Goal: Task Accomplishment & Management: Manage account settings

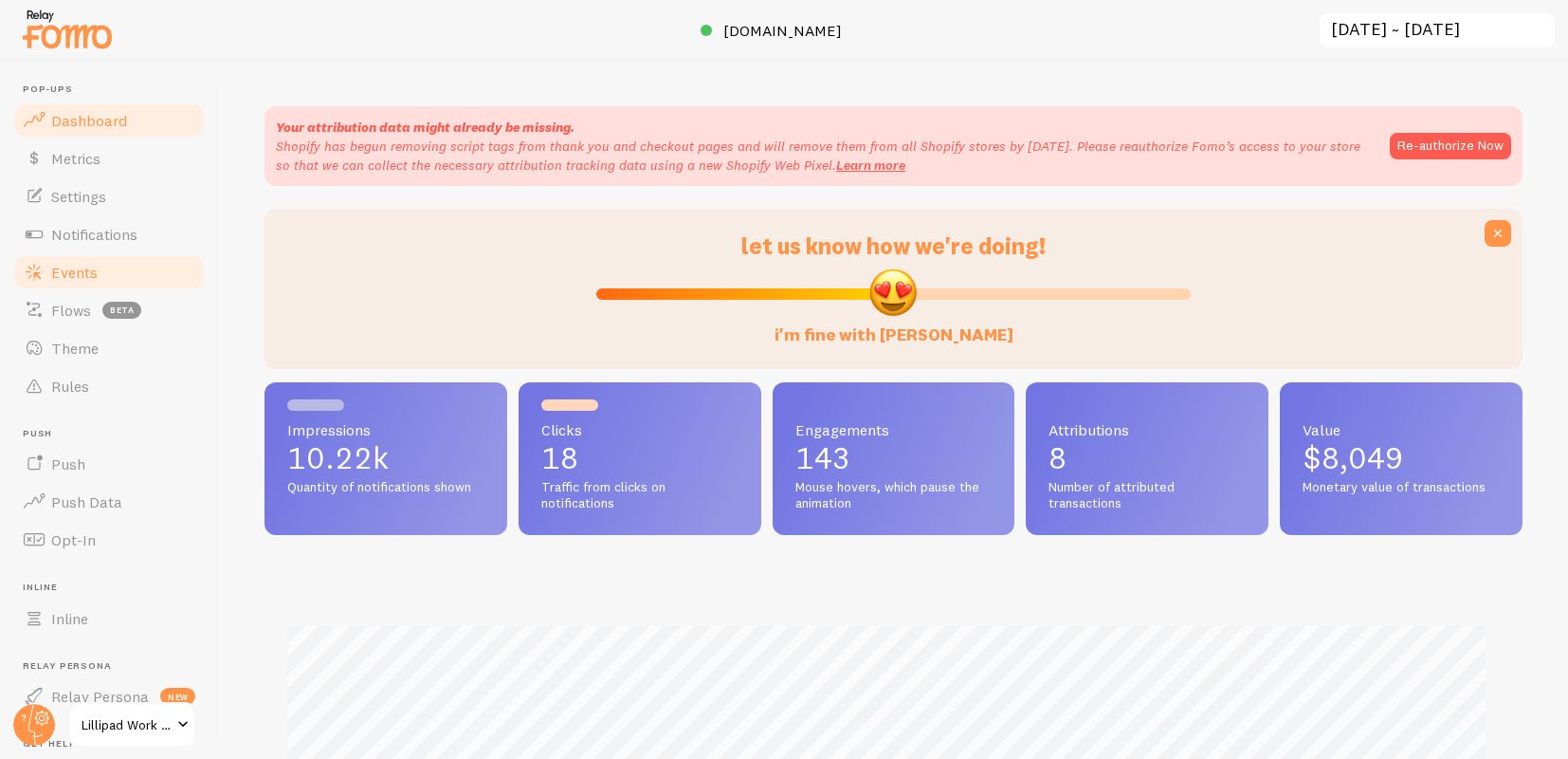
scroll to position [498, 1244]
click at [98, 278] on link "Events" at bounding box center [109, 273] width 196 height 38
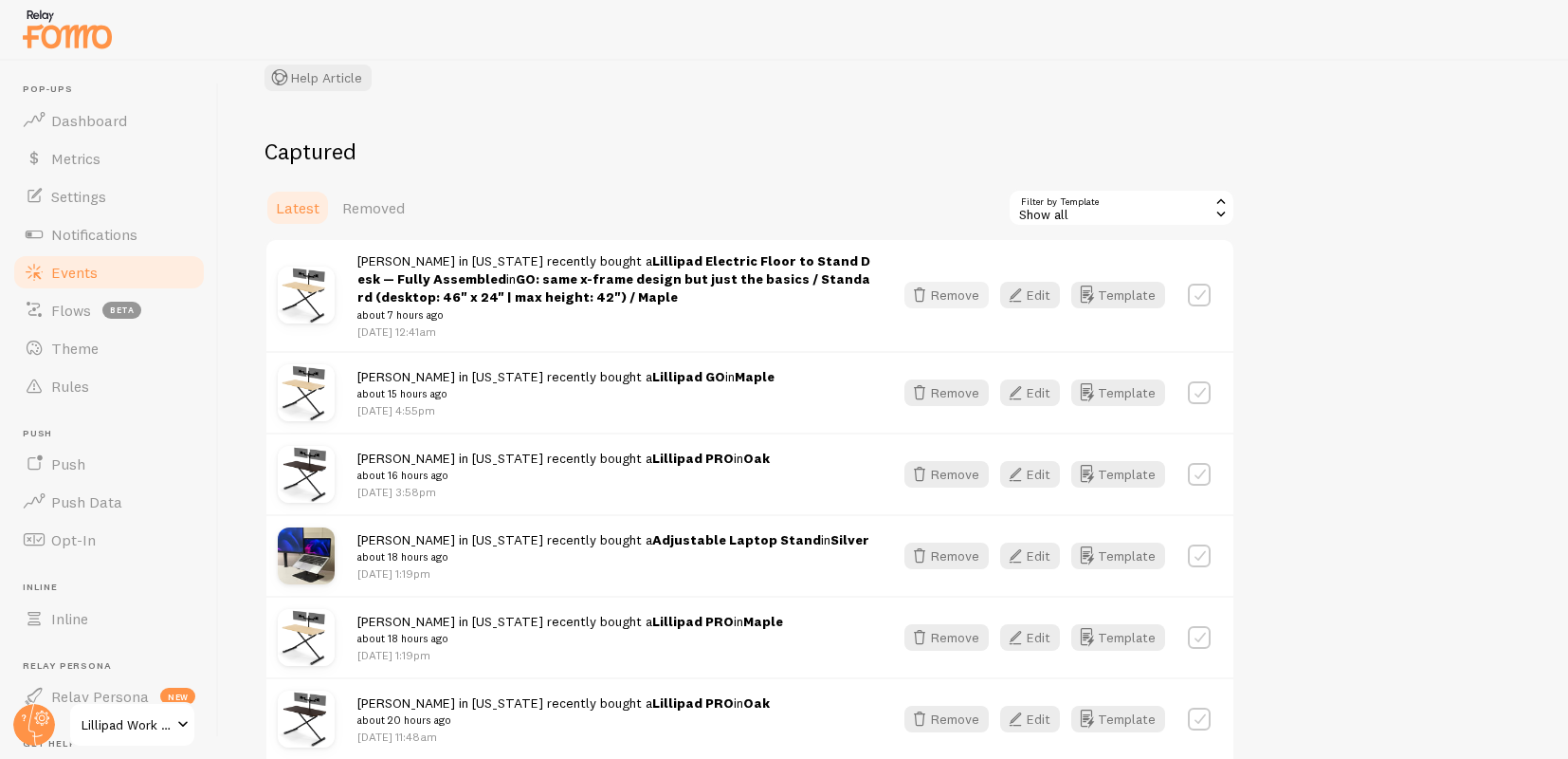
scroll to position [146, 0]
click at [1052, 287] on button "Edit" at bounding box center [1030, 294] width 60 height 27
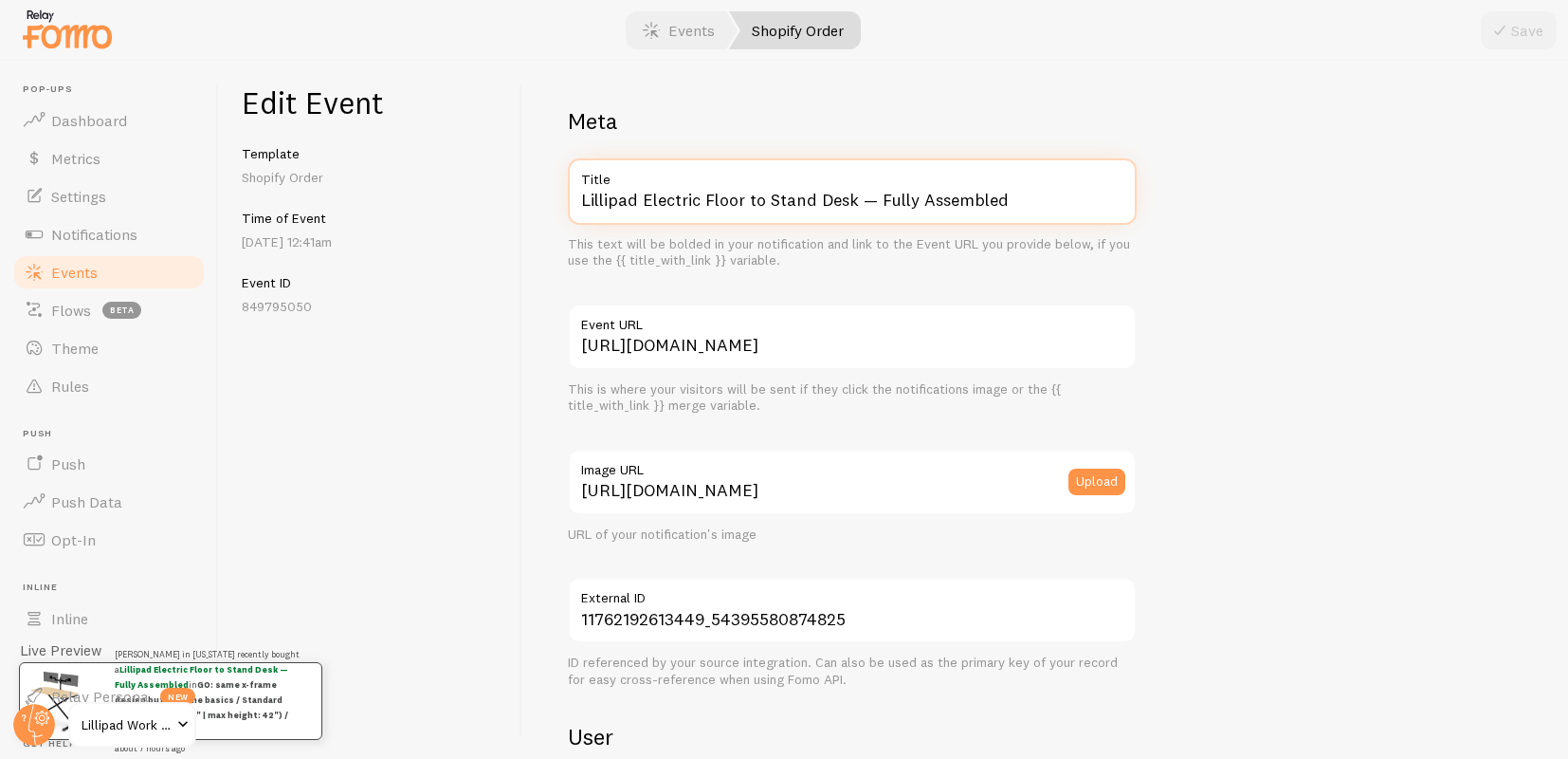
drag, startPoint x: 642, startPoint y: 197, endPoint x: 848, endPoint y: 274, distance: 219.9
click at [848, 274] on div "Meta Lillipad Electric Floor to Stand Desk — Fully Assembled Title This text wi…" at bounding box center [852, 696] width 569 height 1180
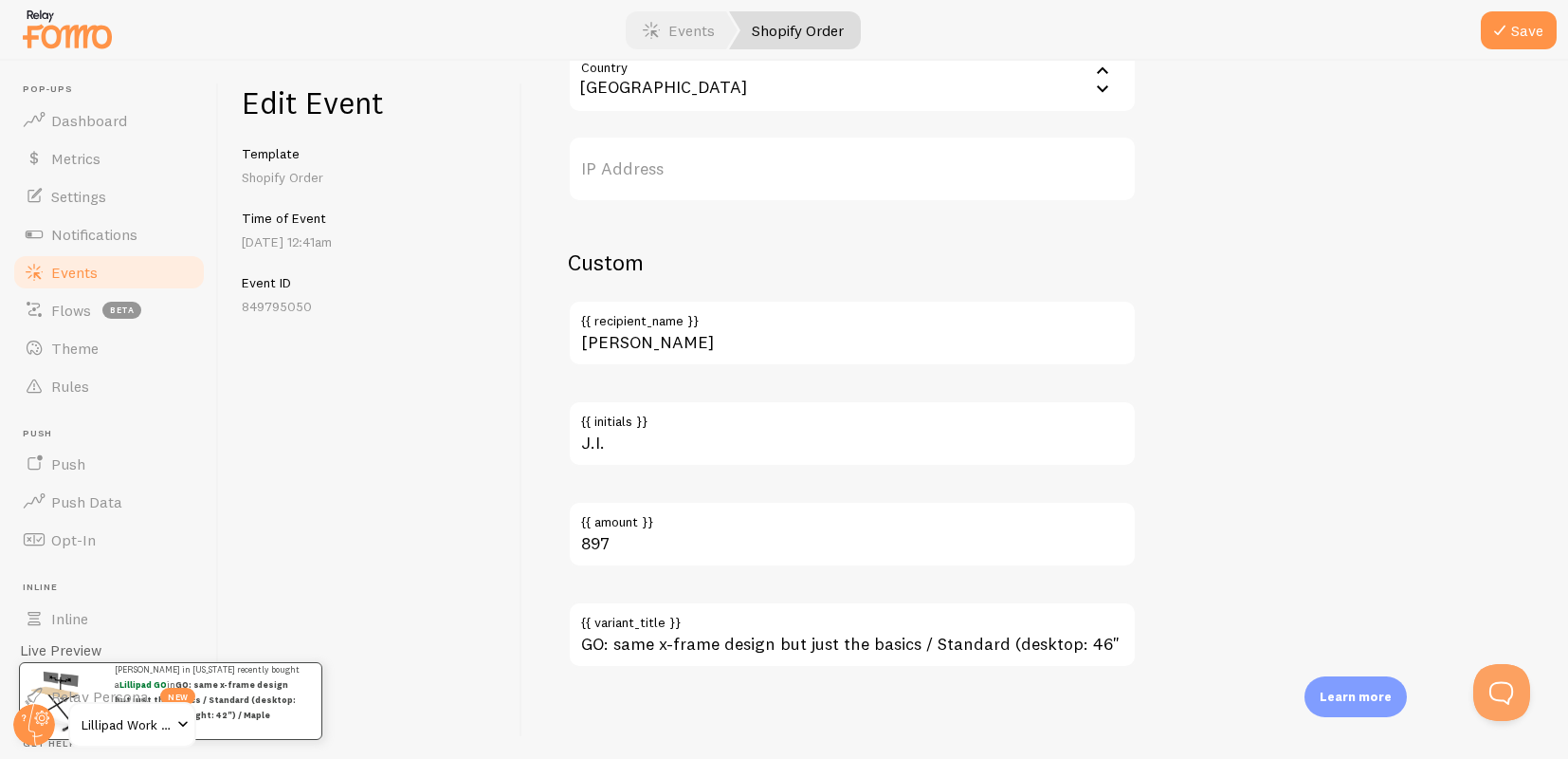
type input "Lillipad GO"
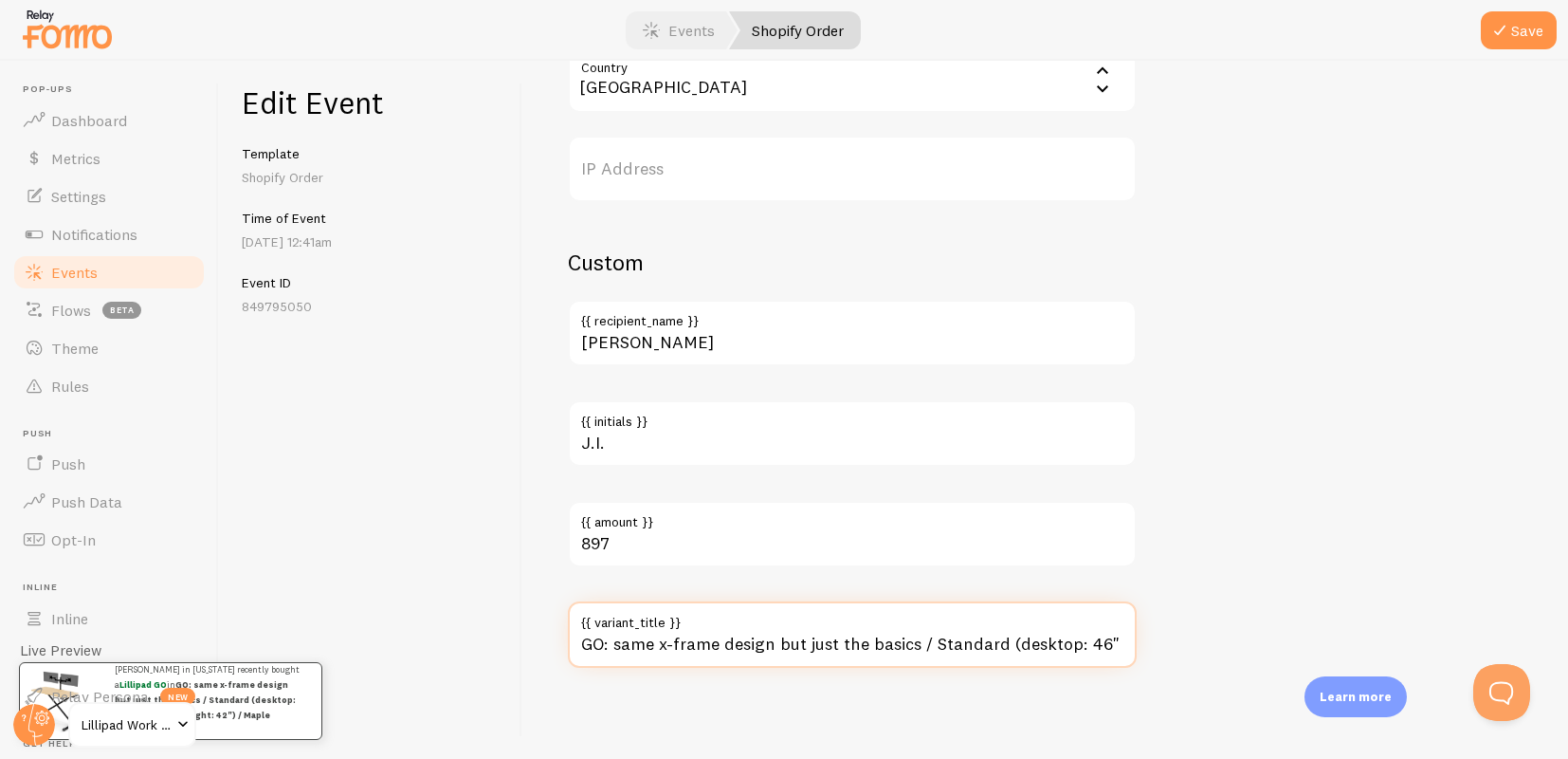
click at [825, 646] on input "GO: same x-frame design but just the basics / Standard (desktop: 46" x 24" | ma…" at bounding box center [852, 635] width 569 height 66
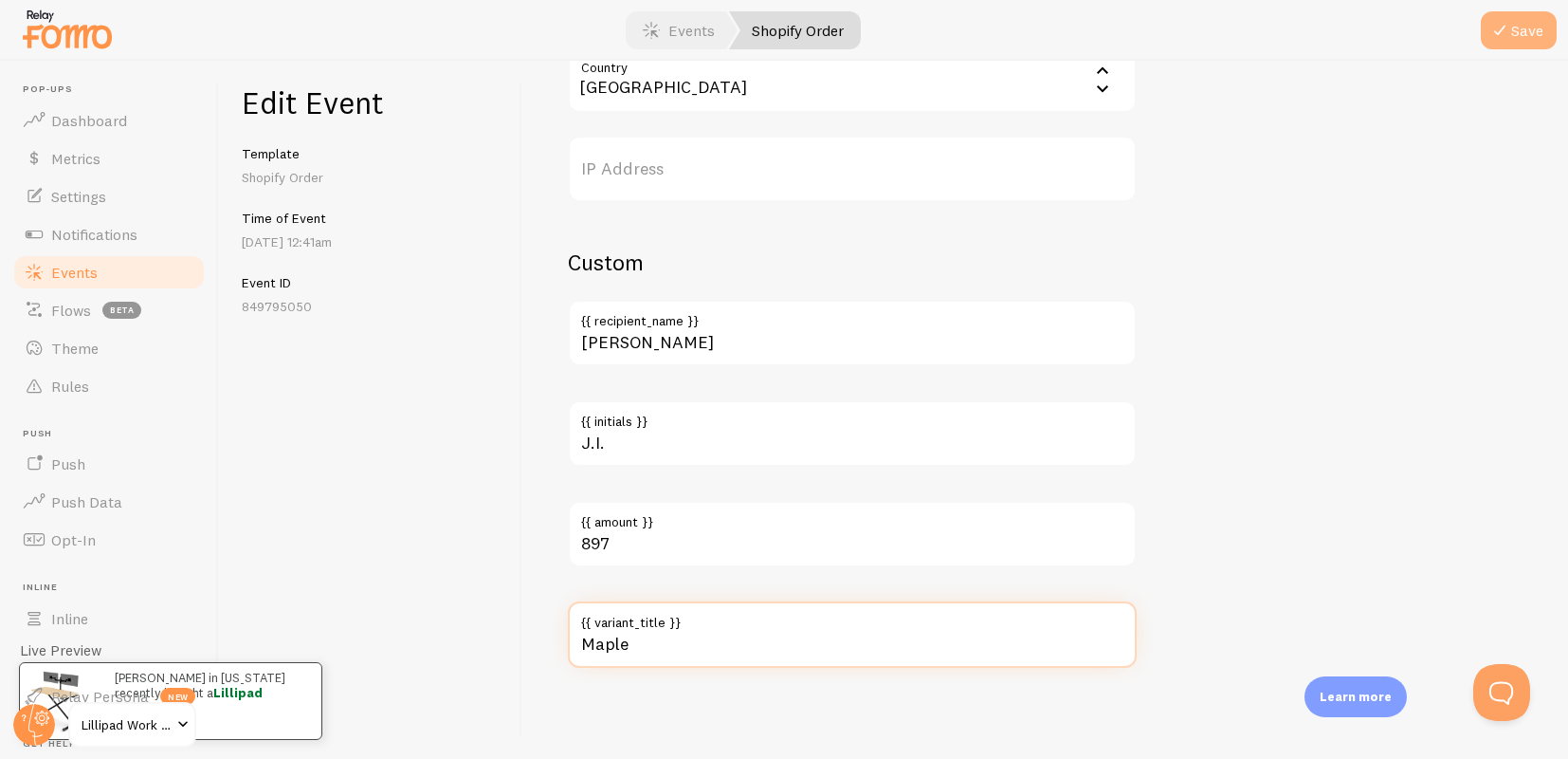
type input "Maple"
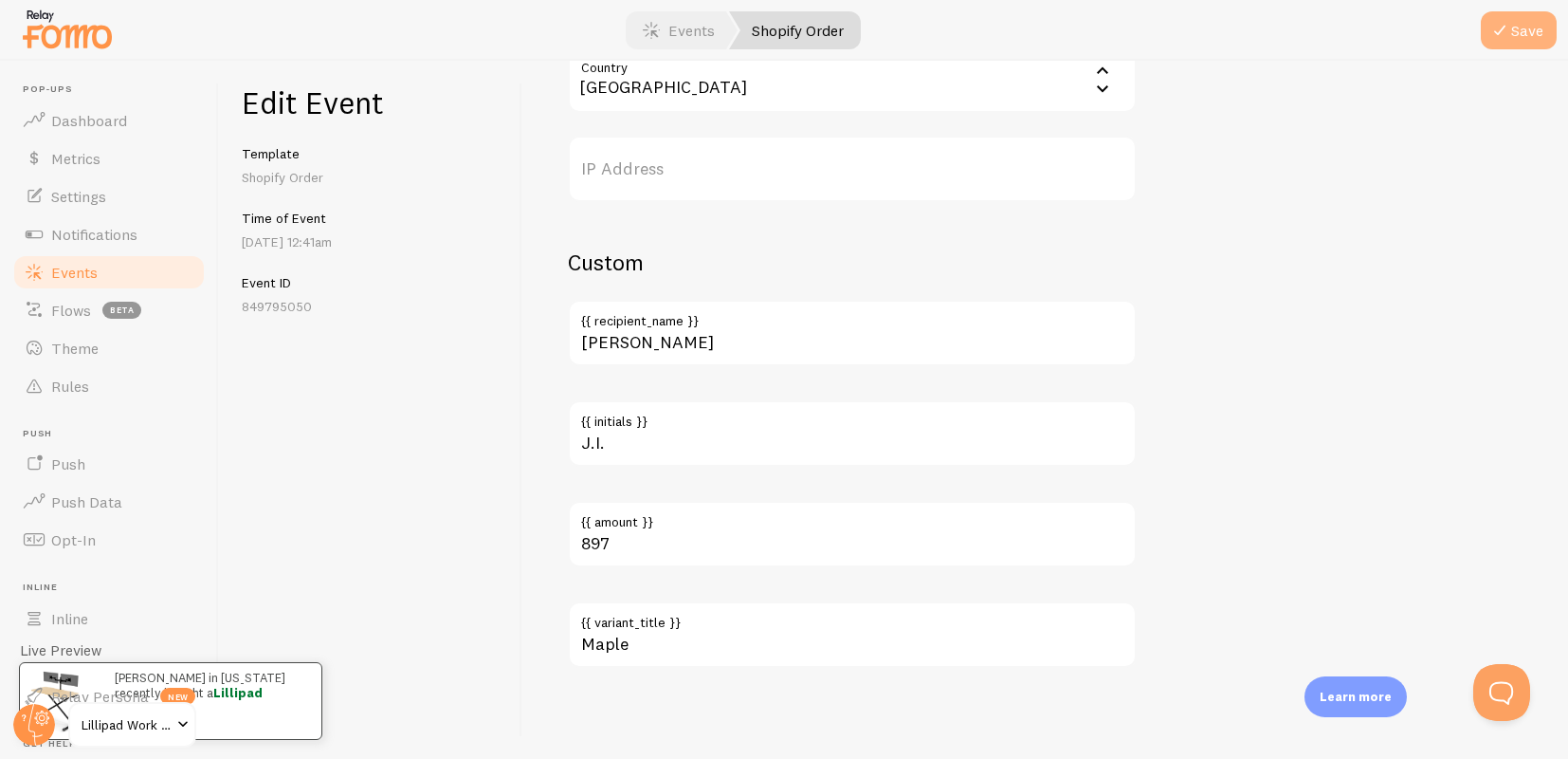
click at [1521, 19] on button "Save" at bounding box center [1519, 30] width 76 height 38
